Goal: Check status: Check status

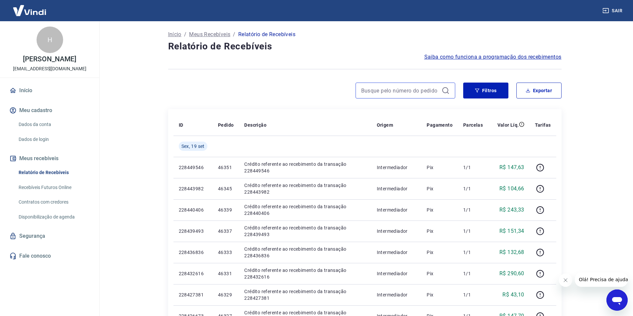
click at [389, 91] on input at bounding box center [400, 91] width 78 height 10
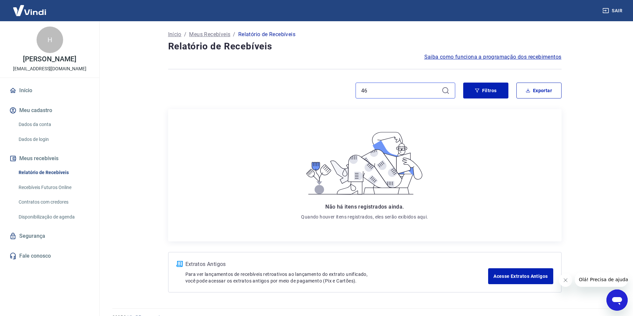
type input "4"
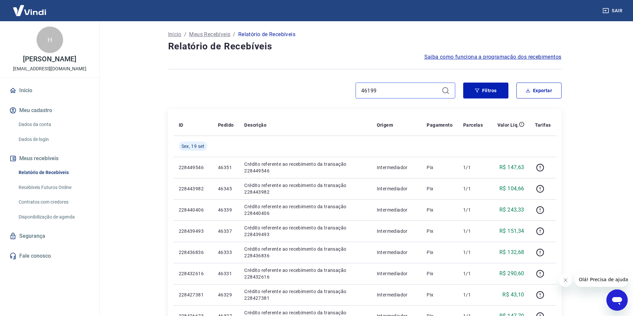
click at [391, 92] on input "46199" at bounding box center [400, 91] width 78 height 10
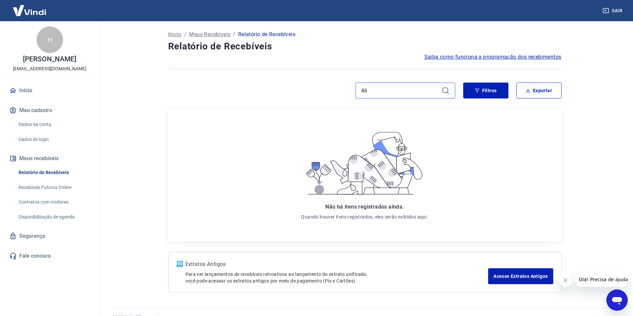
type input "4"
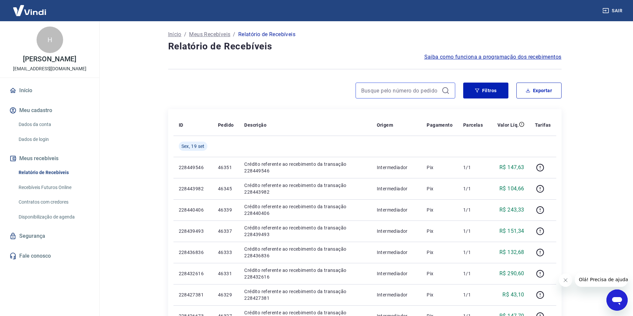
click at [399, 88] on input at bounding box center [400, 91] width 78 height 10
type input "46135"
